Goal: Communication & Community: Answer question/provide support

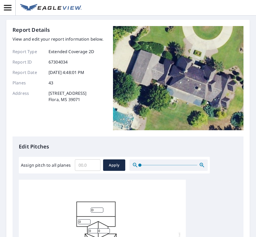
click at [3, 8] on icon "button" at bounding box center [7, 7] width 9 height 9
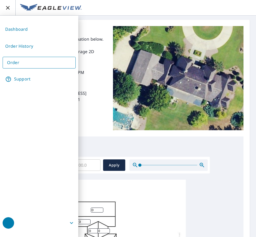
click at [28, 33] on link "Dashboard" at bounding box center [39, 29] width 73 height 13
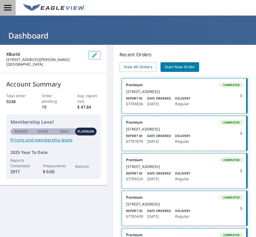
click at [8, 8] on icon "button" at bounding box center [8, 7] width 8 height 5
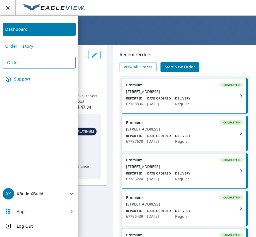
click at [20, 80] on link "Support" at bounding box center [39, 79] width 73 height 13
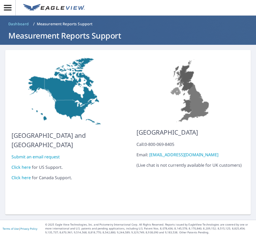
click at [20, 165] on link "Click here" at bounding box center [20, 168] width 19 height 6
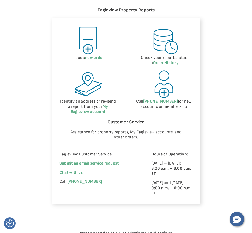
scroll to position [261, 0]
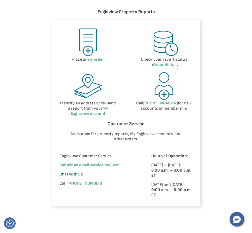
click at [75, 172] on span "Chat with us" at bounding box center [70, 174] width 23 height 5
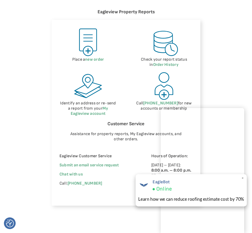
click at [244, 177] on span "×" at bounding box center [242, 178] width 3 height 5
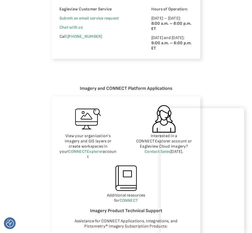
scroll to position [408, 0]
